Goal: Task Accomplishment & Management: Manage account settings

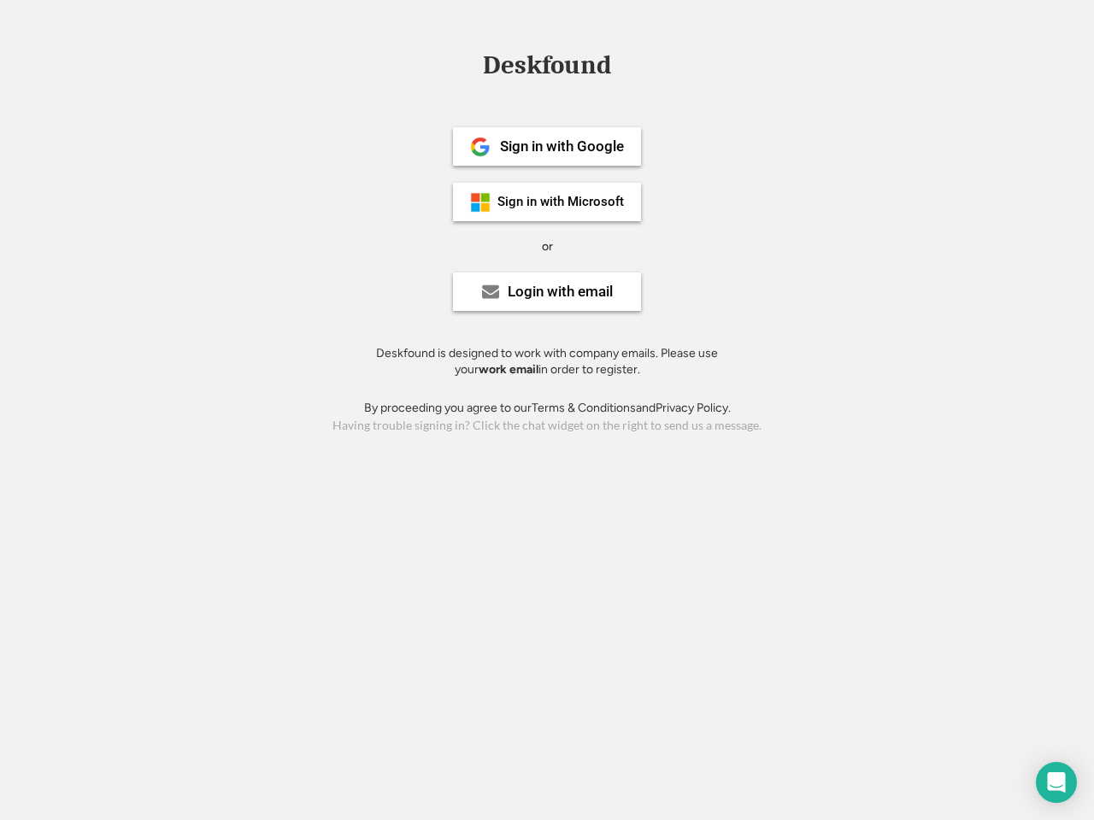
click at [547, 244] on div "or" at bounding box center [547, 246] width 11 height 17
click at [547, 68] on div "Deskfound" at bounding box center [546, 65] width 145 height 26
click at [467, 64] on div "Deskfound" at bounding box center [547, 68] width 1094 height 32
click at [547, 68] on div "Deskfound" at bounding box center [546, 65] width 145 height 26
click at [547, 246] on div "or" at bounding box center [547, 246] width 11 height 17
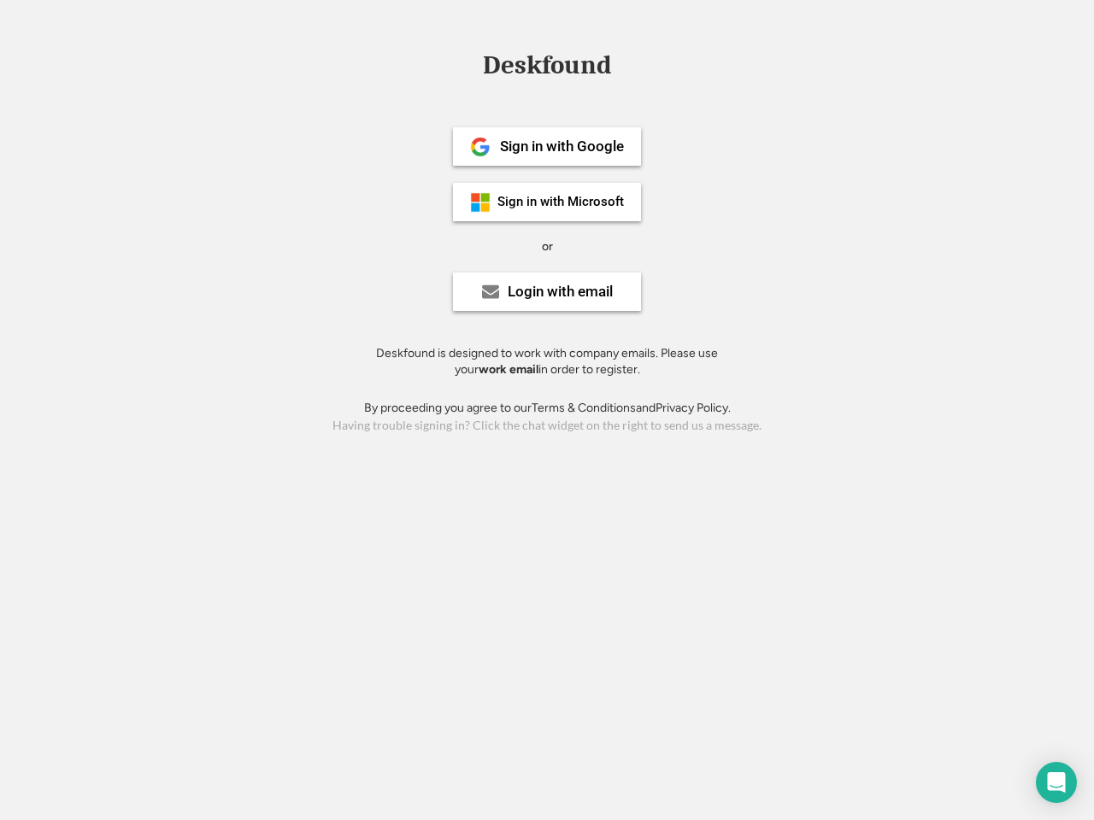
click at [547, 146] on div "Sign in with Google" at bounding box center [562, 146] width 124 height 15
click at [561, 146] on div "Sign in with Google" at bounding box center [562, 146] width 124 height 15
click at [480, 147] on img at bounding box center [480, 147] width 21 height 21
click at [547, 202] on div "Sign in with Microsoft" at bounding box center [560, 202] width 126 height 13
click at [561, 202] on div "Sign in with Microsoft" at bounding box center [560, 202] width 126 height 13
